Goal: Navigation & Orientation: Find specific page/section

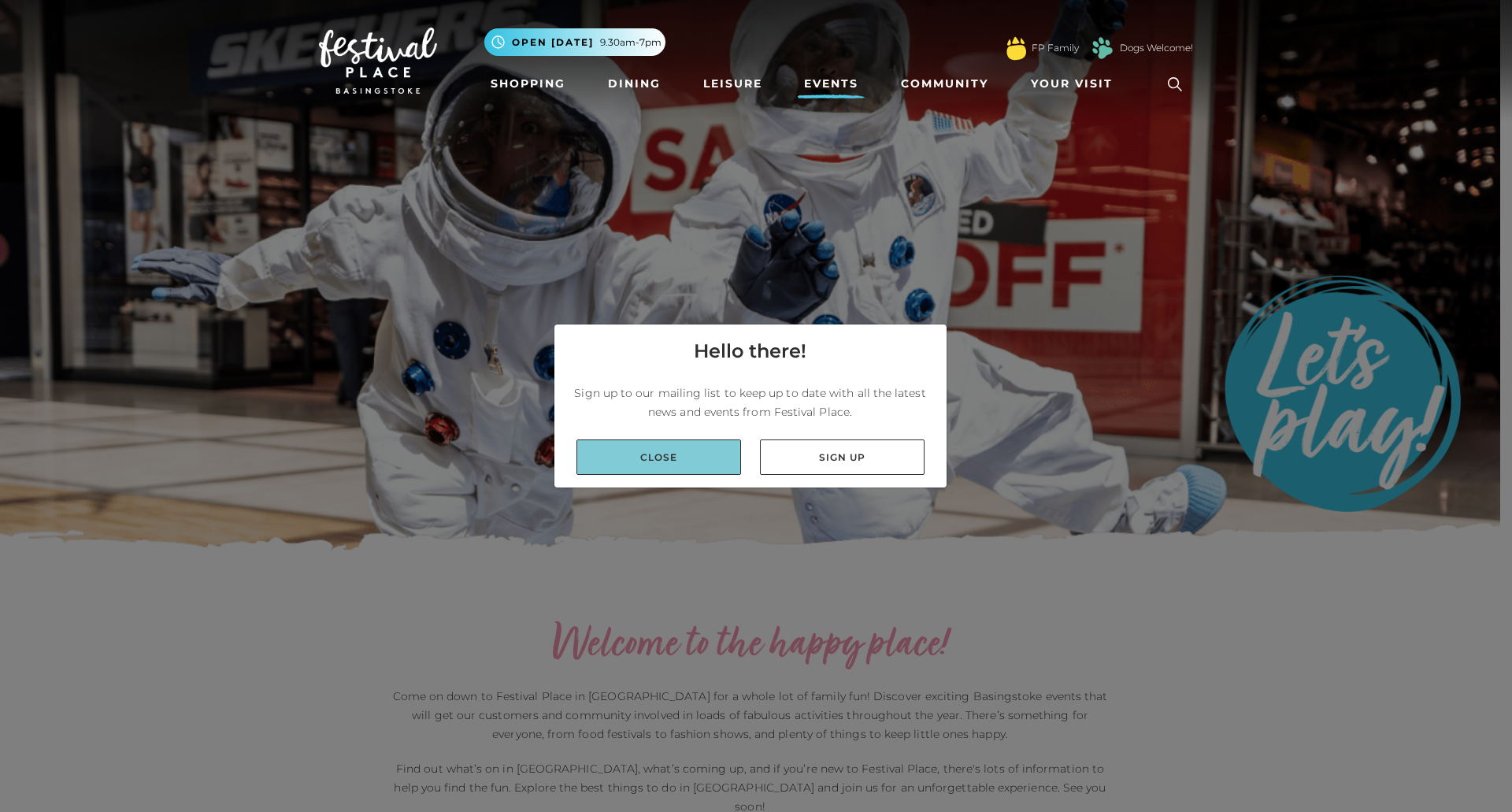
click at [674, 463] on link "Close" at bounding box center [658, 456] width 165 height 35
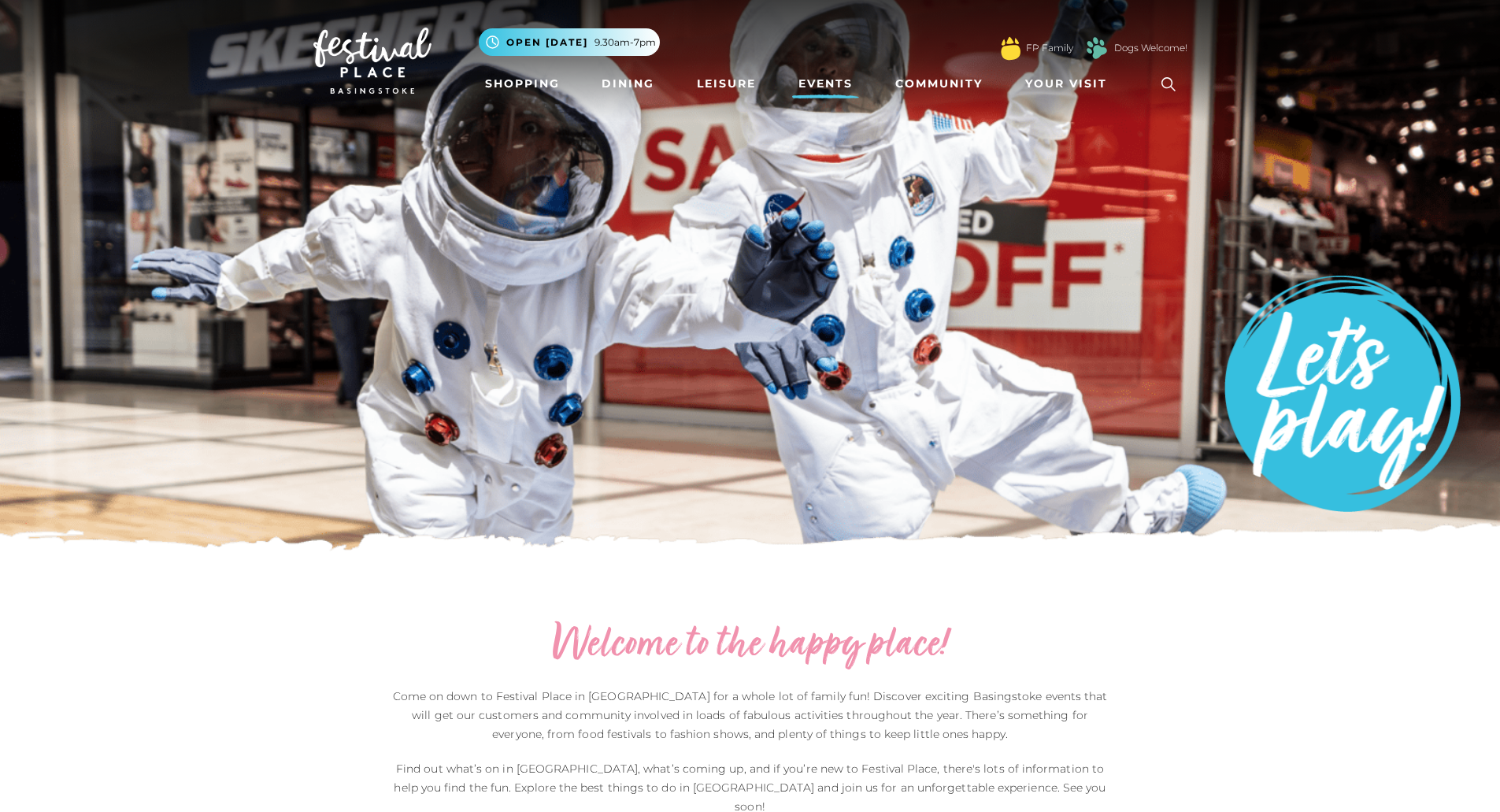
click at [823, 87] on link "Events" at bounding box center [826, 84] width 67 height 29
